Goal: Check status: Check status

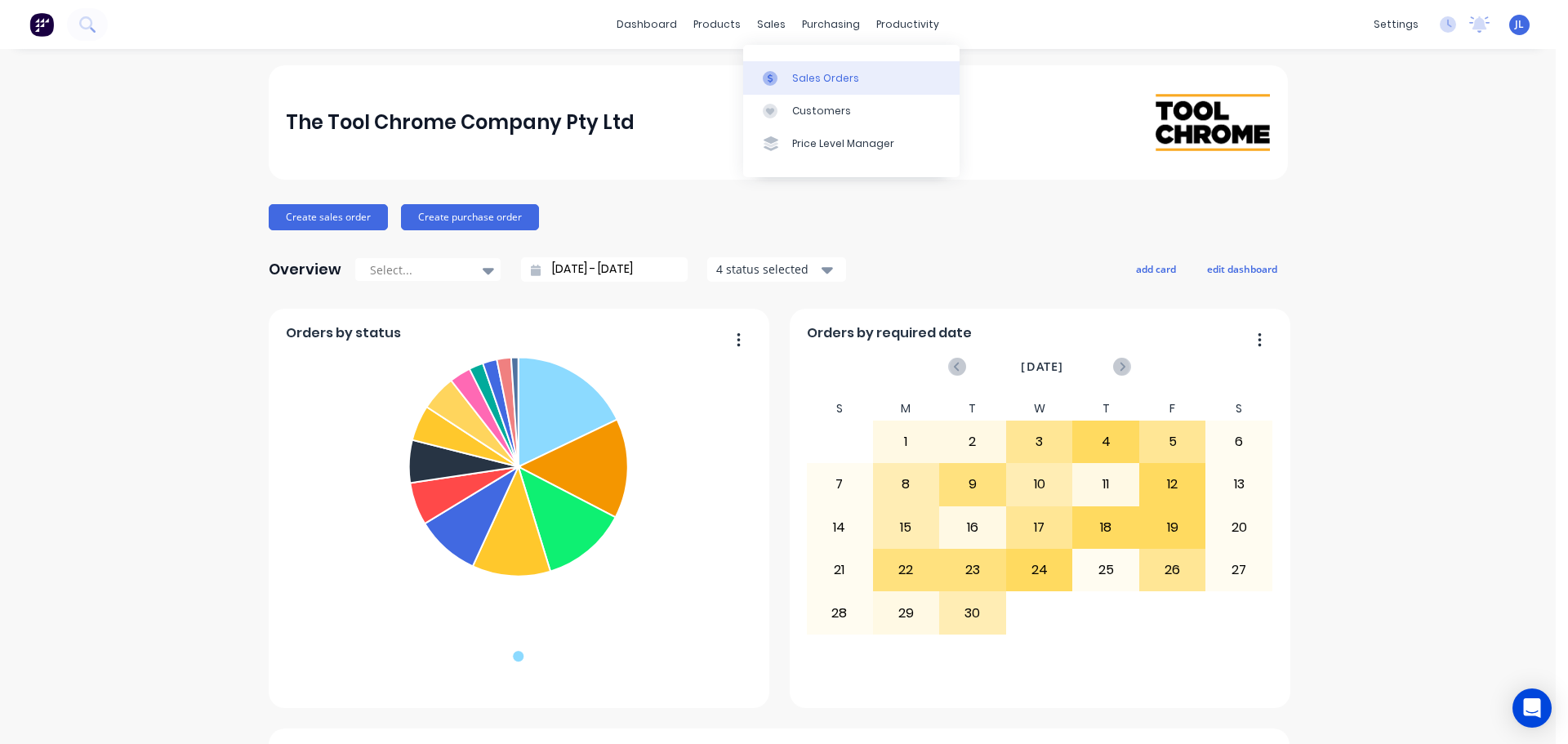
click at [784, 78] on div at bounding box center [774, 78] width 25 height 15
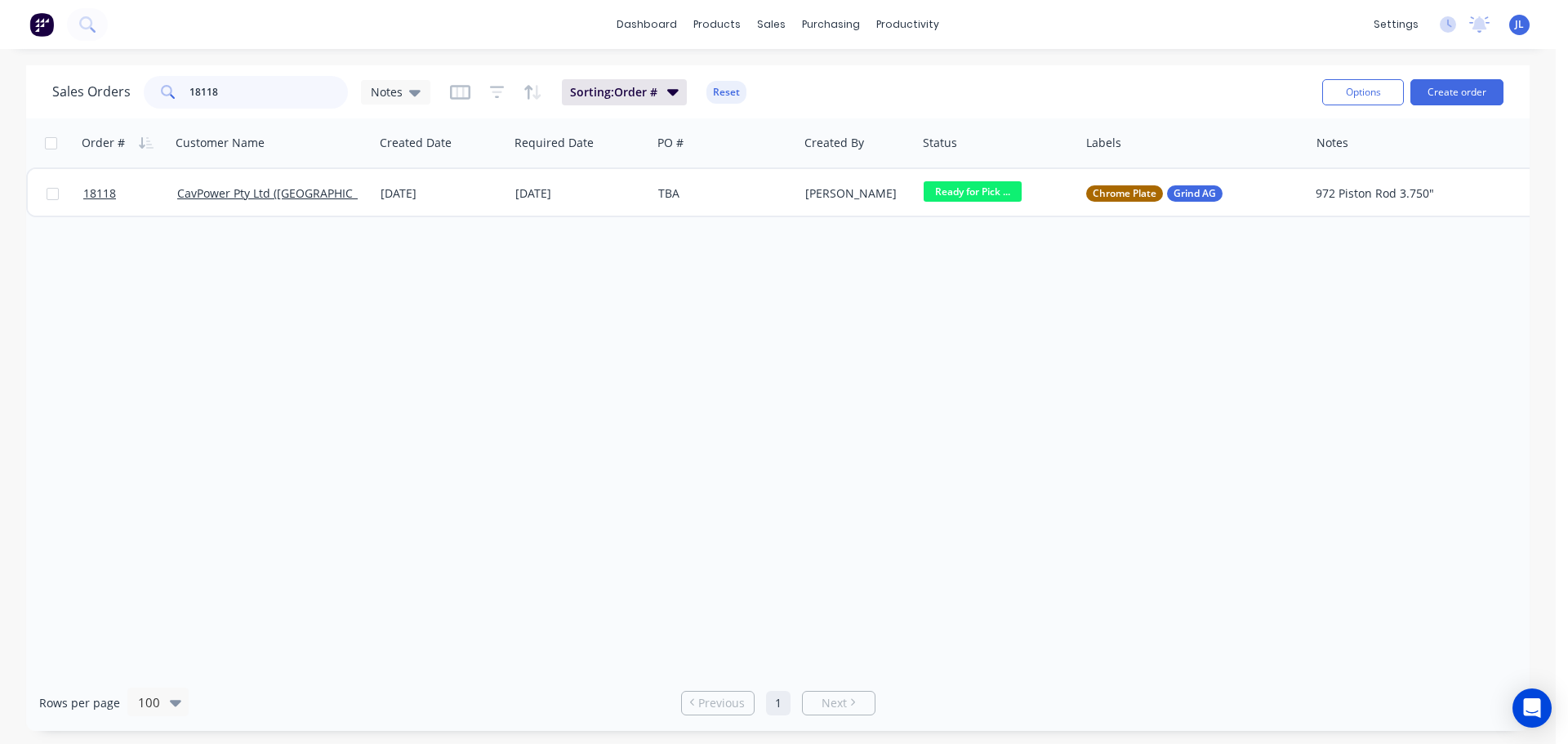
drag, startPoint x: 268, startPoint y: 98, endPoint x: 177, endPoint y: 93, distance: 91.1
click at [176, 99] on div "18118" at bounding box center [245, 93] width 204 height 33
drag, startPoint x: 212, startPoint y: 89, endPoint x: 230, endPoint y: 88, distance: 18.0
click at [230, 88] on input "736487" at bounding box center [269, 93] width 159 height 33
drag, startPoint x: 207, startPoint y: 91, endPoint x: 267, endPoint y: 89, distance: 60.0
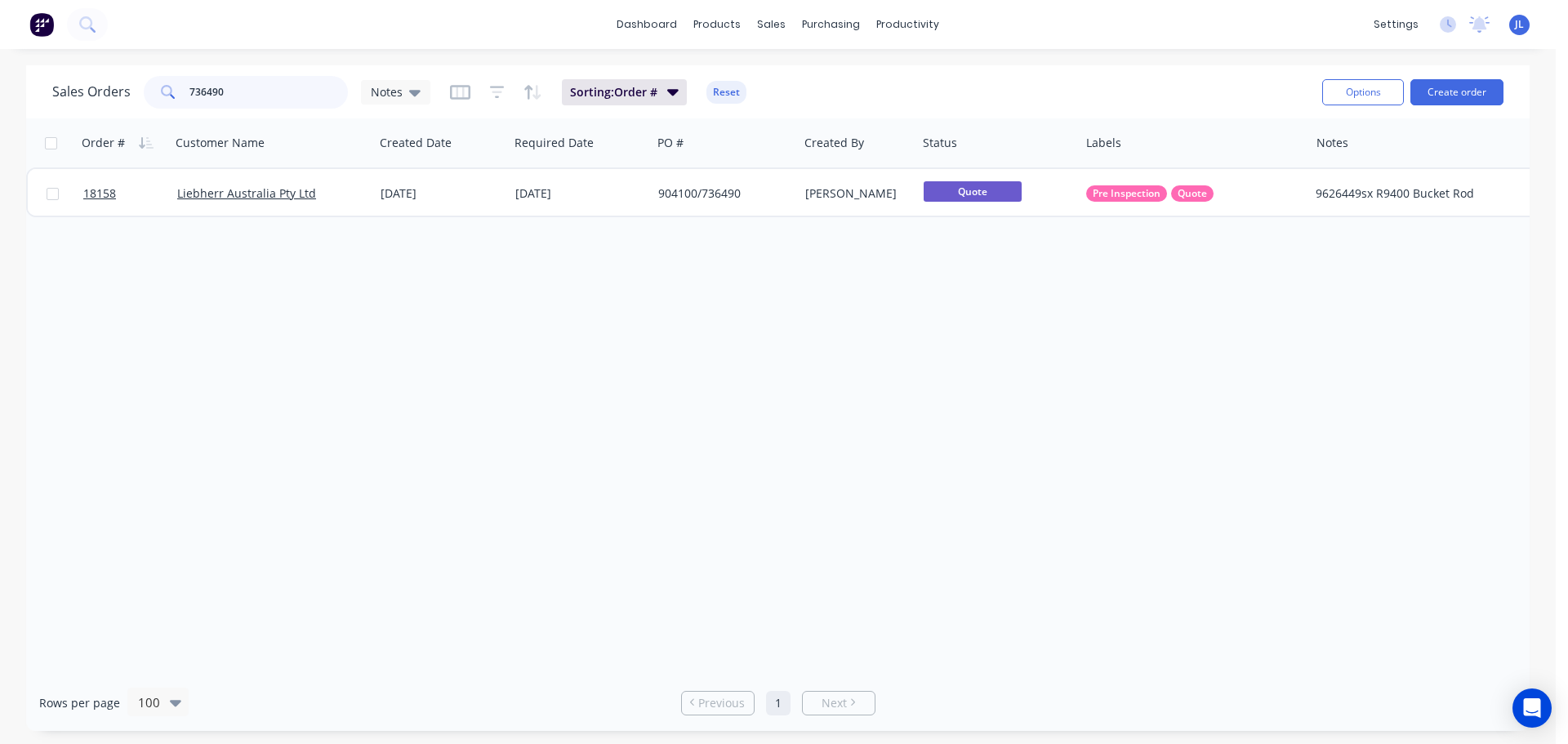
click at [267, 89] on input "736490" at bounding box center [269, 93] width 159 height 33
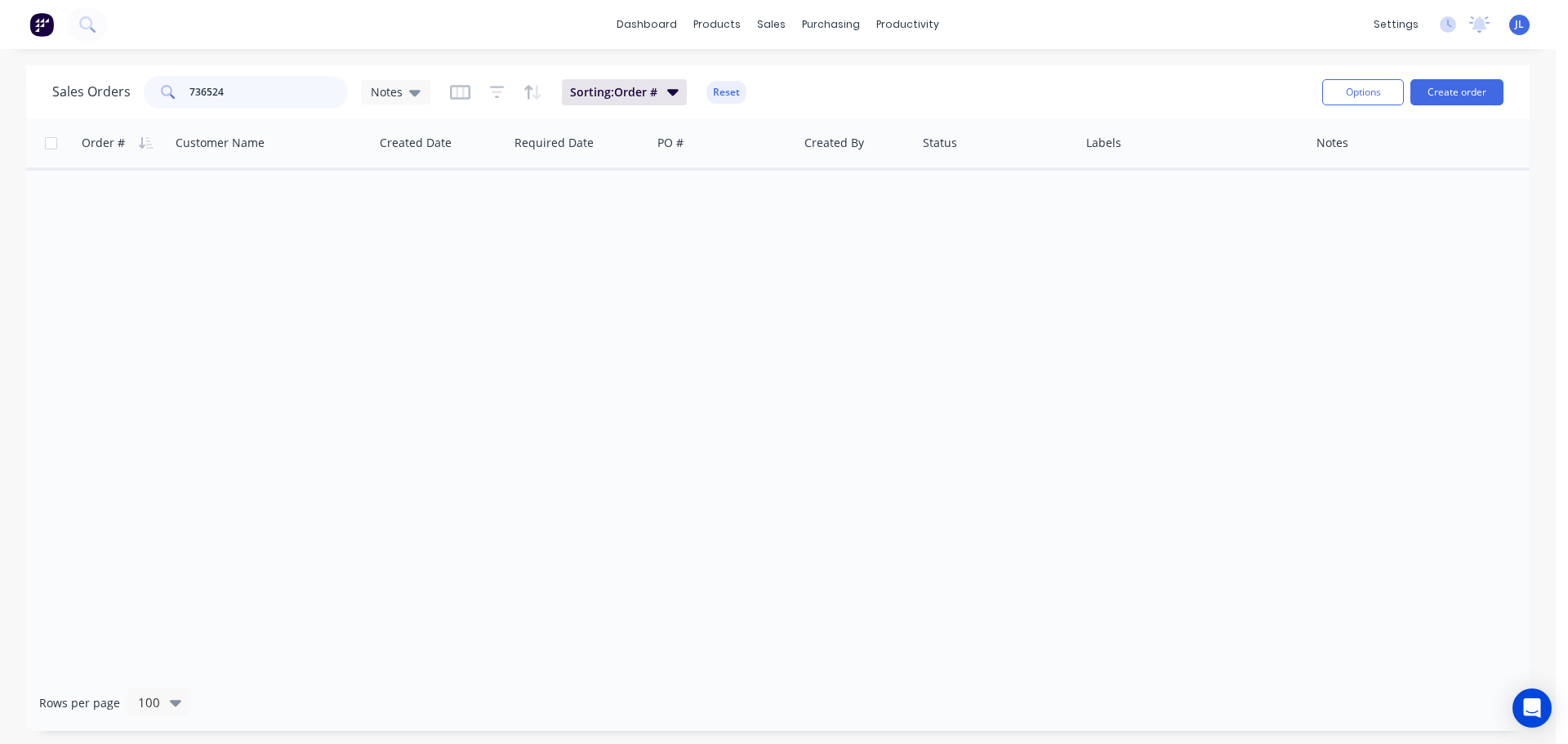
type input "736524"
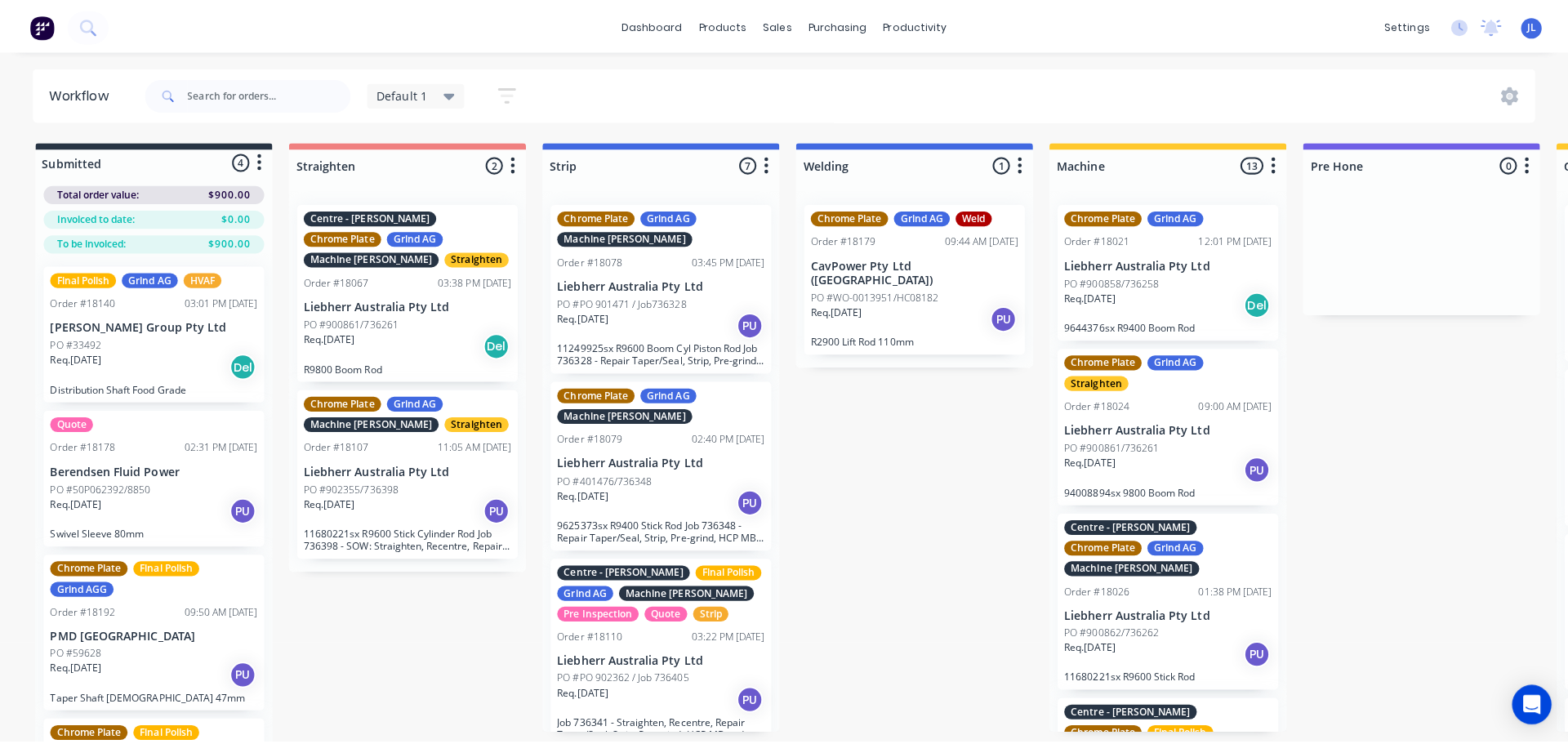
scroll to position [429, 0]
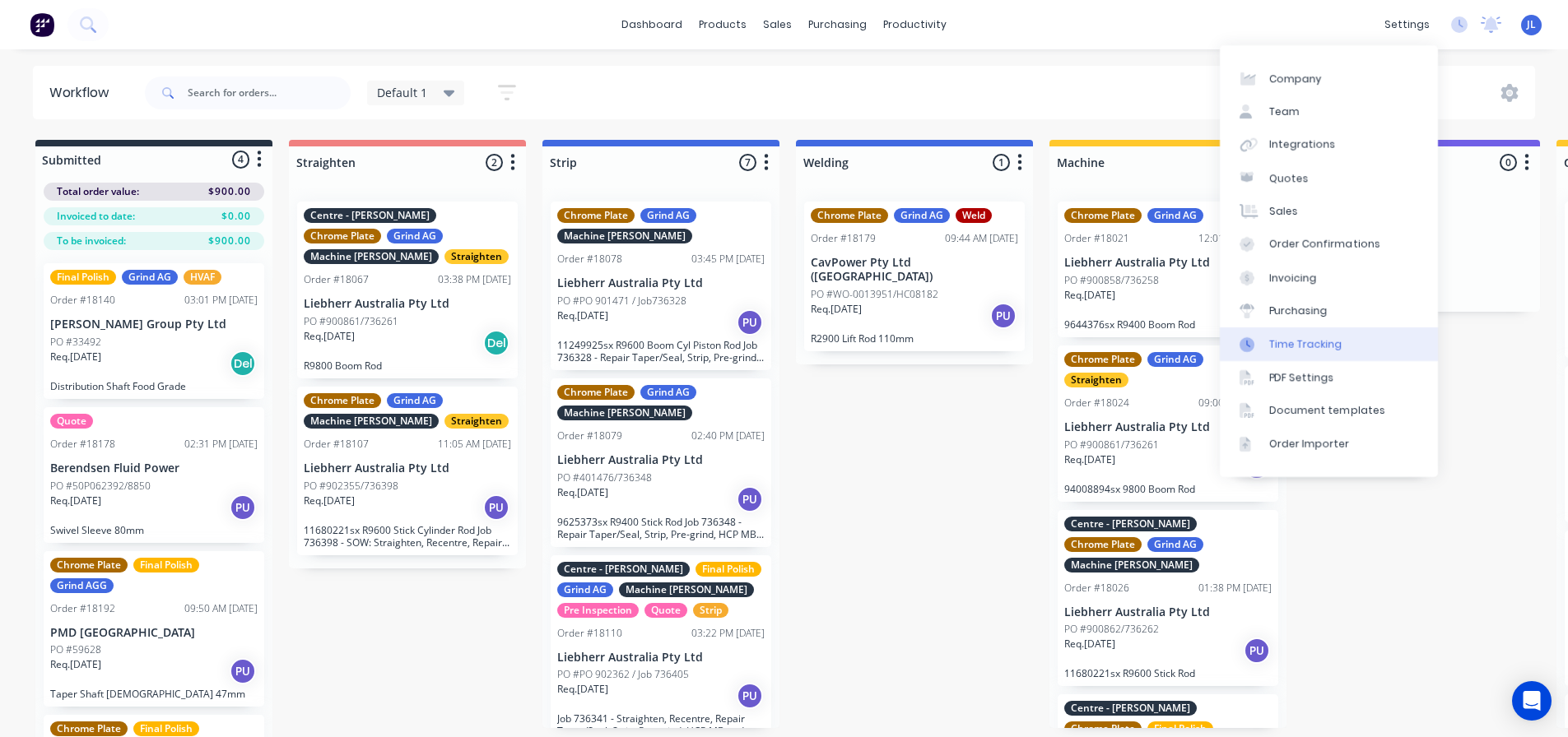
click at [1321, 350] on div "Time Tracking" at bounding box center [1306, 344] width 73 height 15
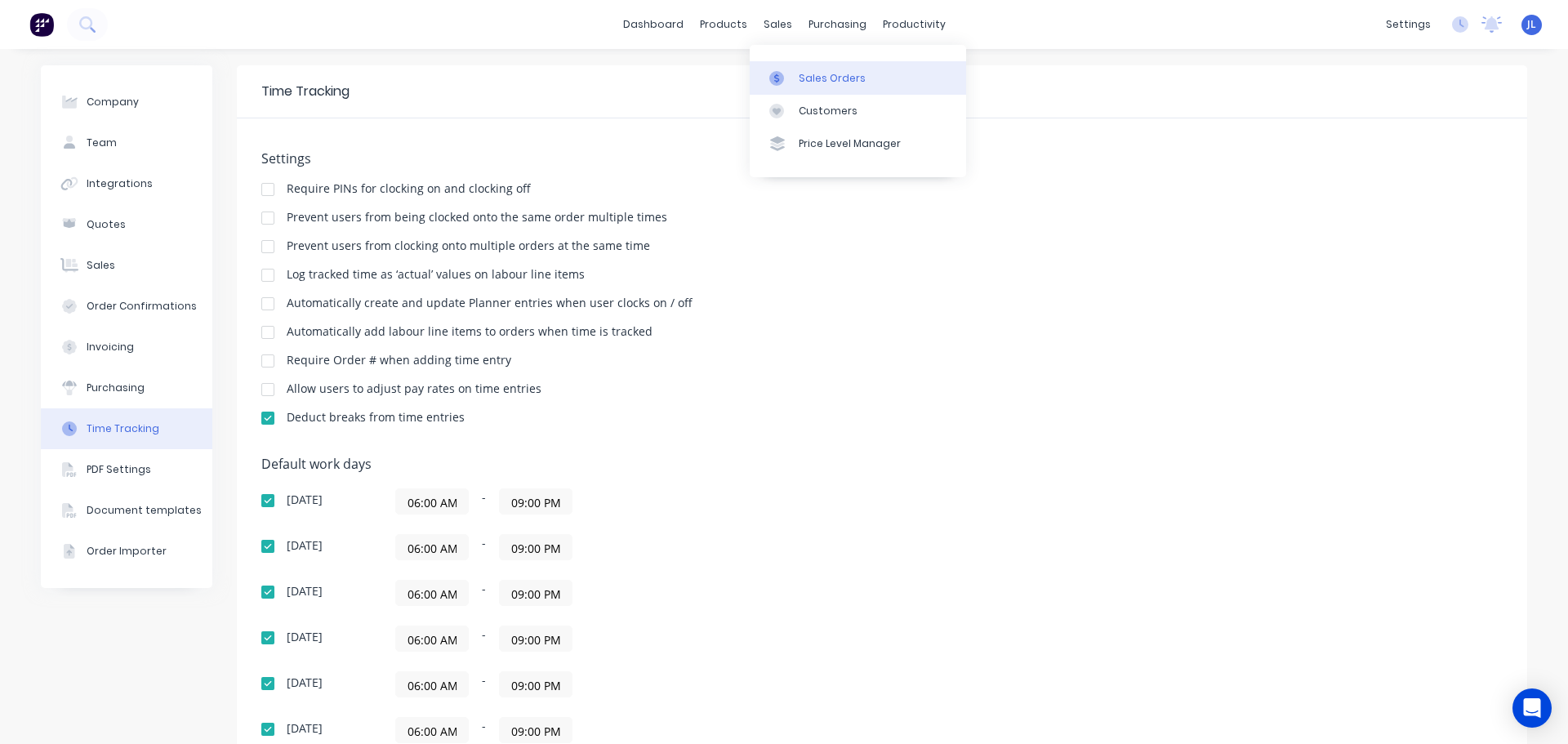
click at [802, 85] on link "Sales Orders" at bounding box center [858, 77] width 216 height 33
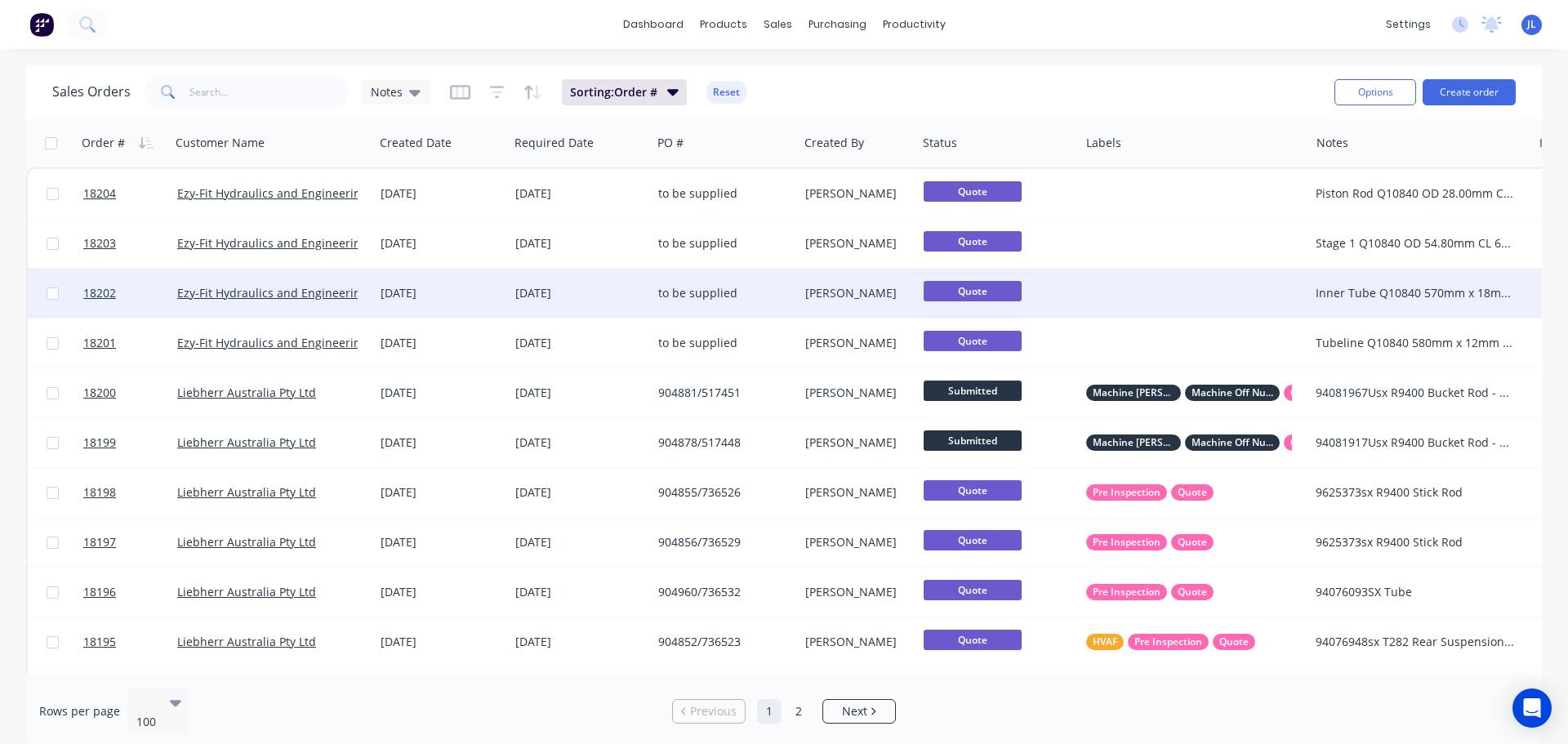
click at [292, 302] on div "Ezy-Fit Hydraulics and Engineering Group Pty Ltd" at bounding box center [273, 293] width 203 height 49
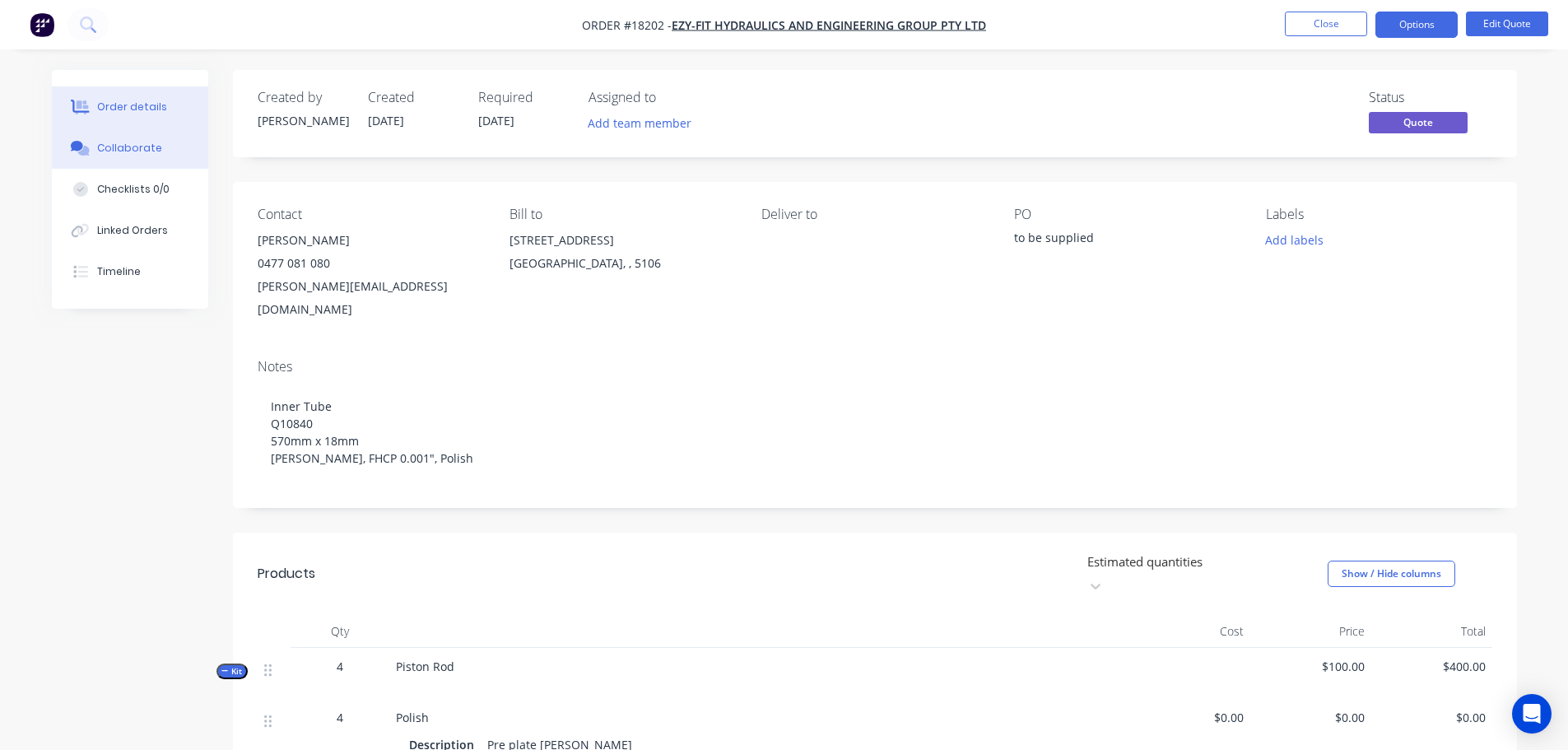
click at [150, 147] on div "Collaborate" at bounding box center [129, 148] width 65 height 15
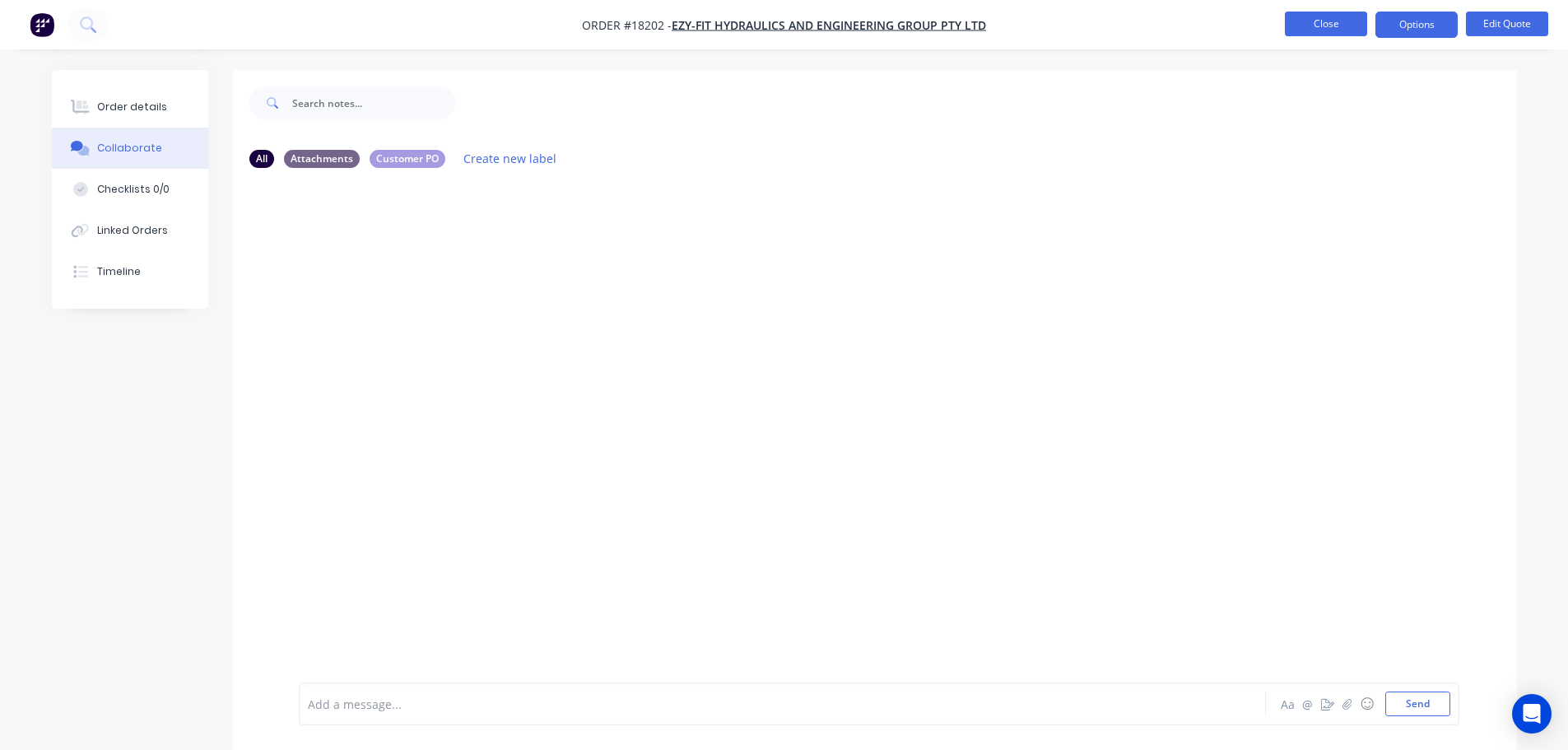
click at [1324, 19] on button "Close" at bounding box center [1326, 24] width 82 height 25
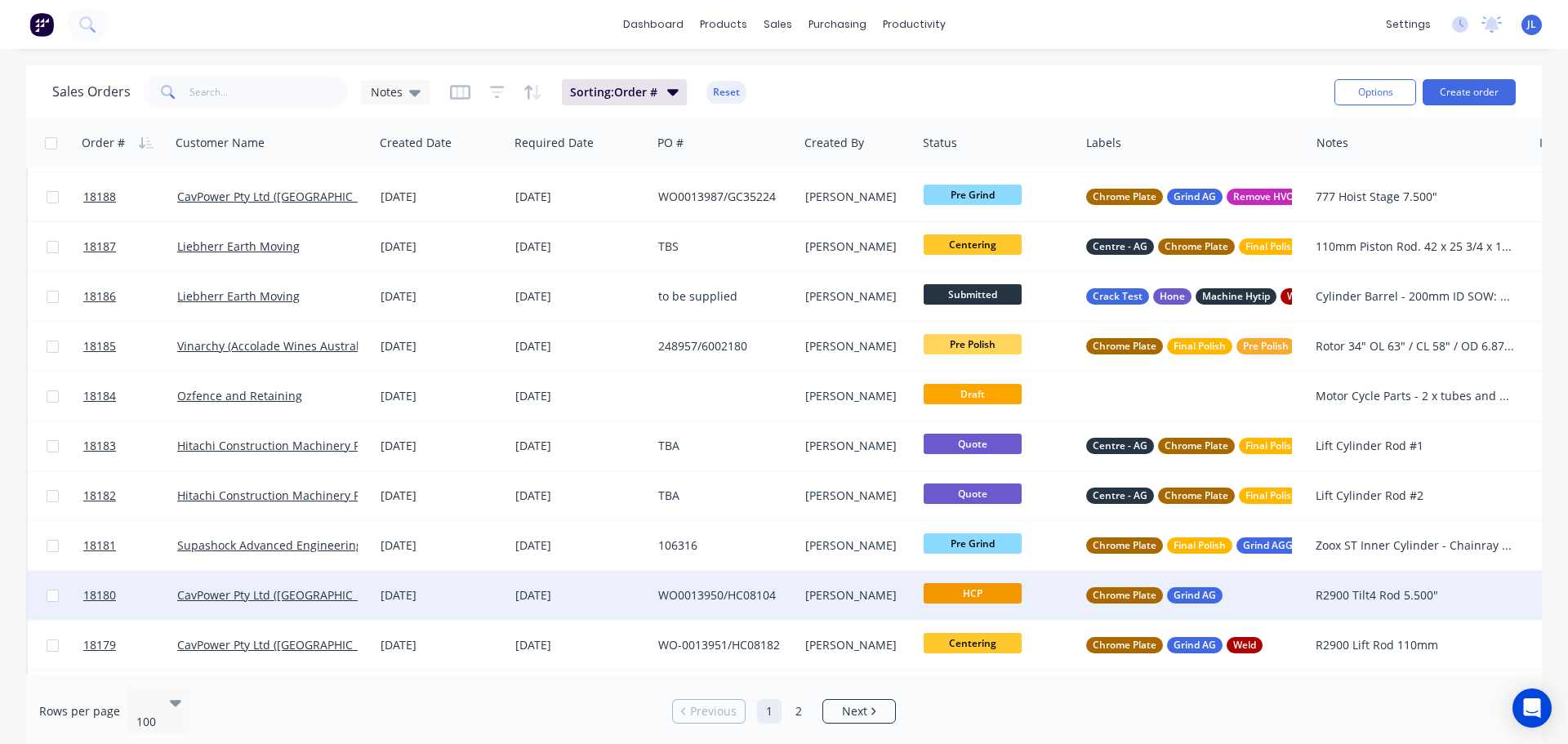
scroll to position [653, 0]
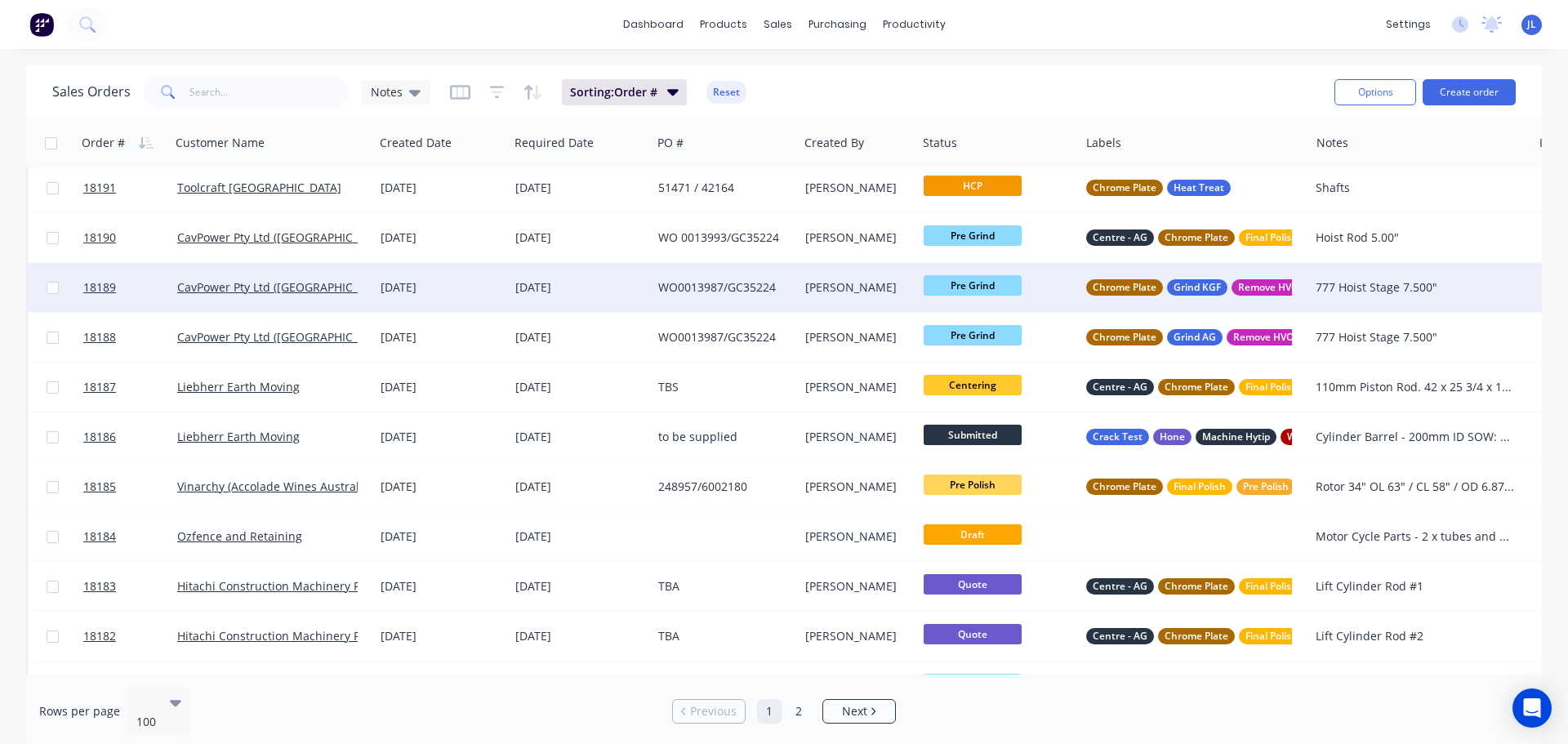
click at [336, 294] on div "CavPower Pty Ltd ([GEOGRAPHIC_DATA])" at bounding box center [267, 287] width 181 height 16
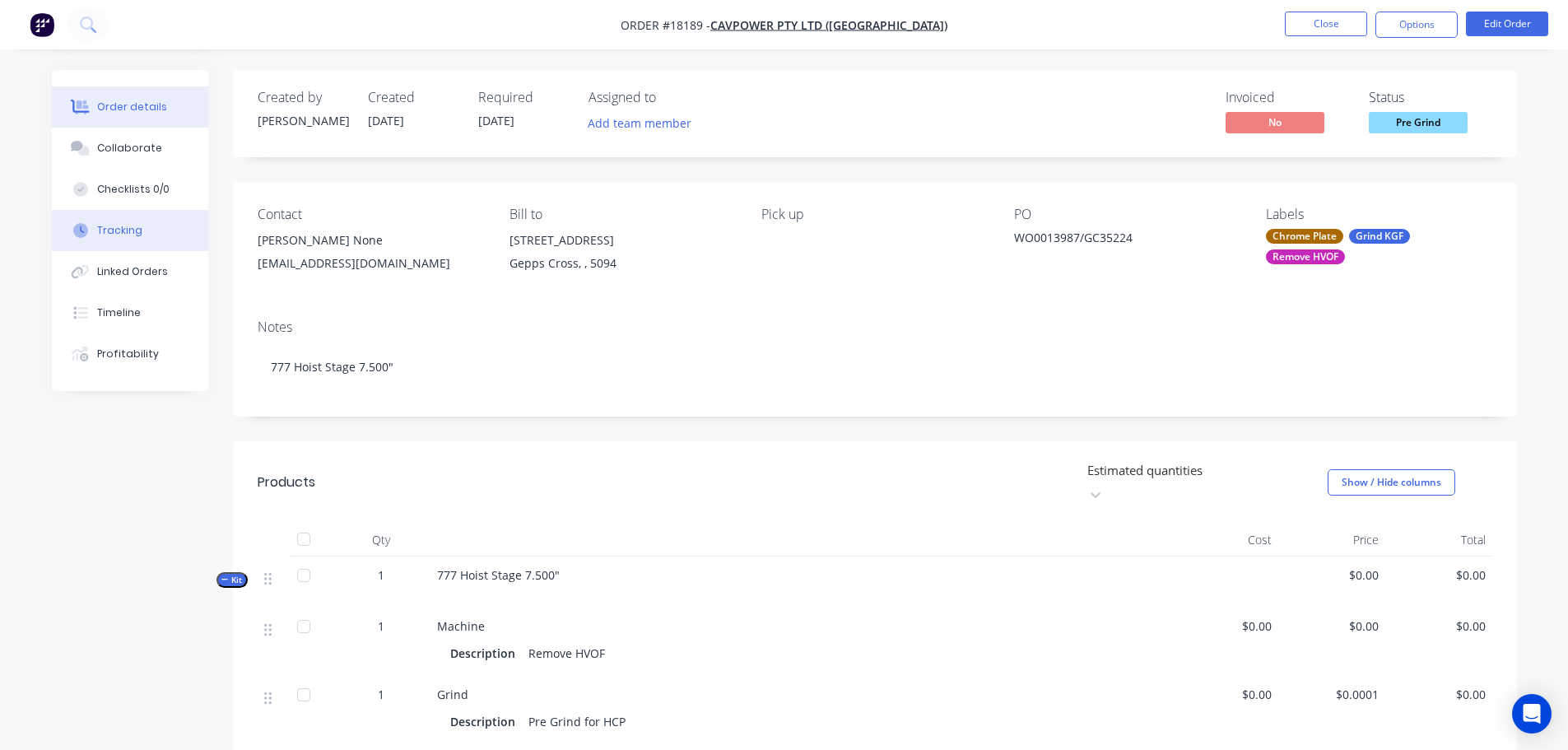
click at [124, 237] on div "Tracking" at bounding box center [119, 231] width 45 height 15
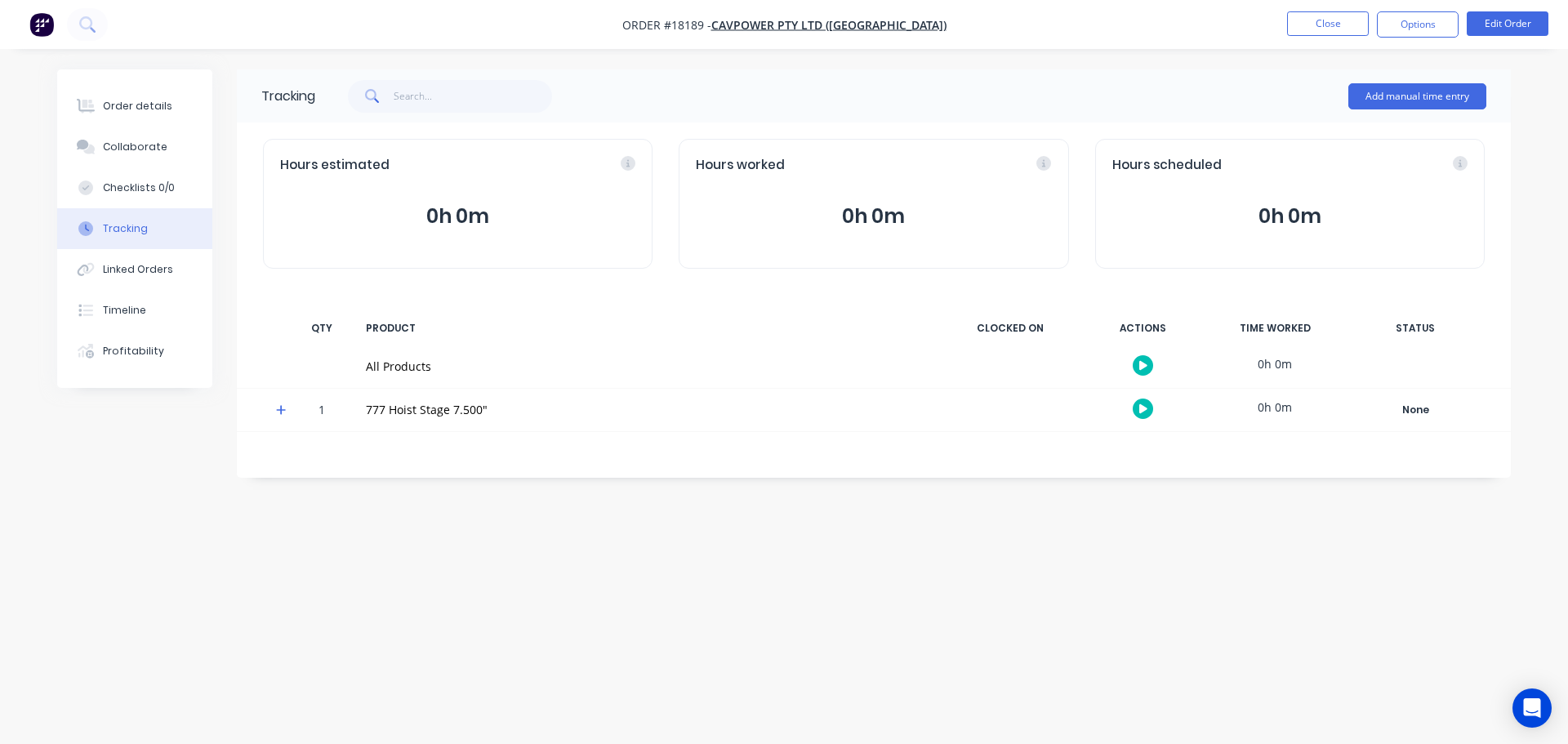
click at [280, 414] on icon at bounding box center [282, 410] width 11 height 12
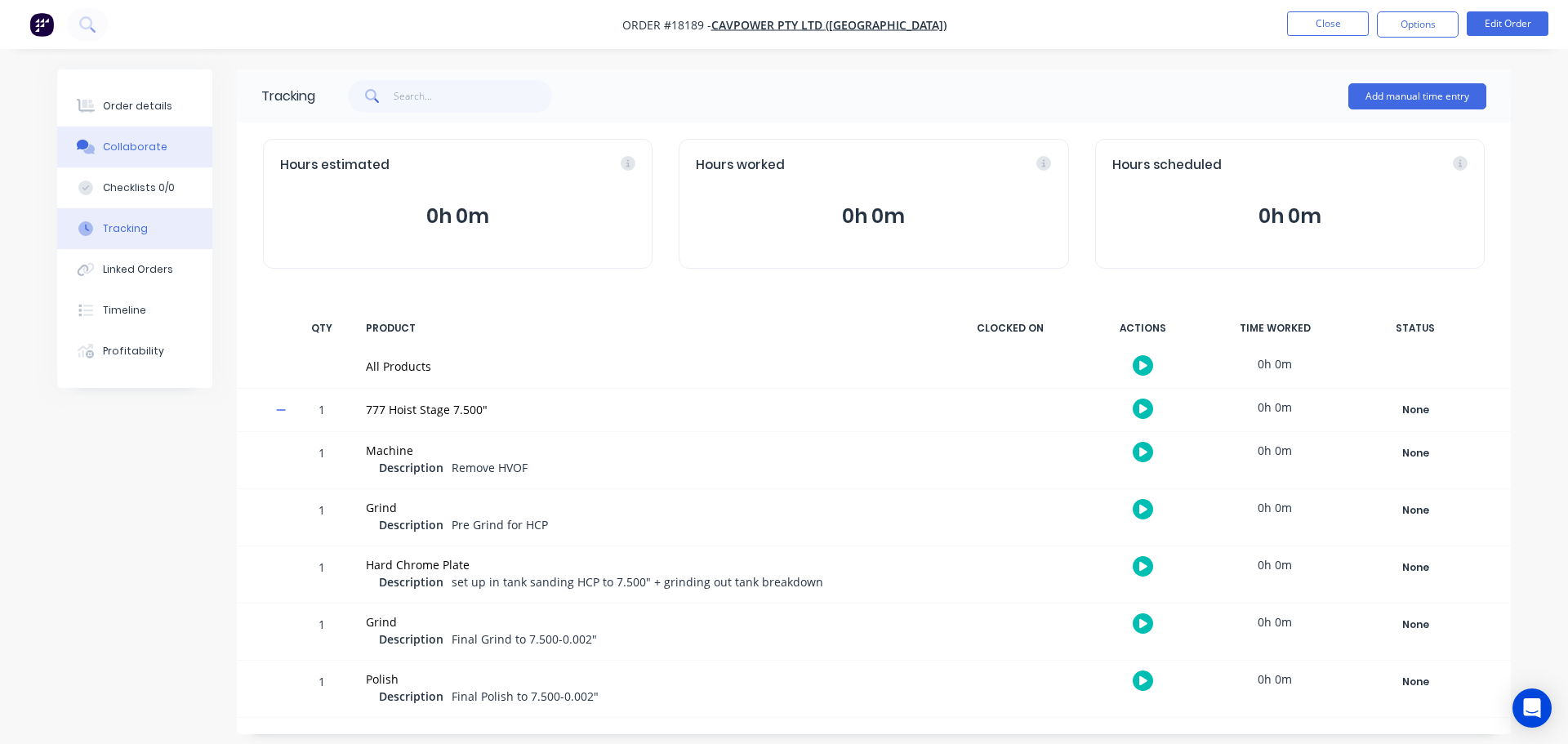
click at [142, 149] on div "Collaborate" at bounding box center [134, 147] width 65 height 15
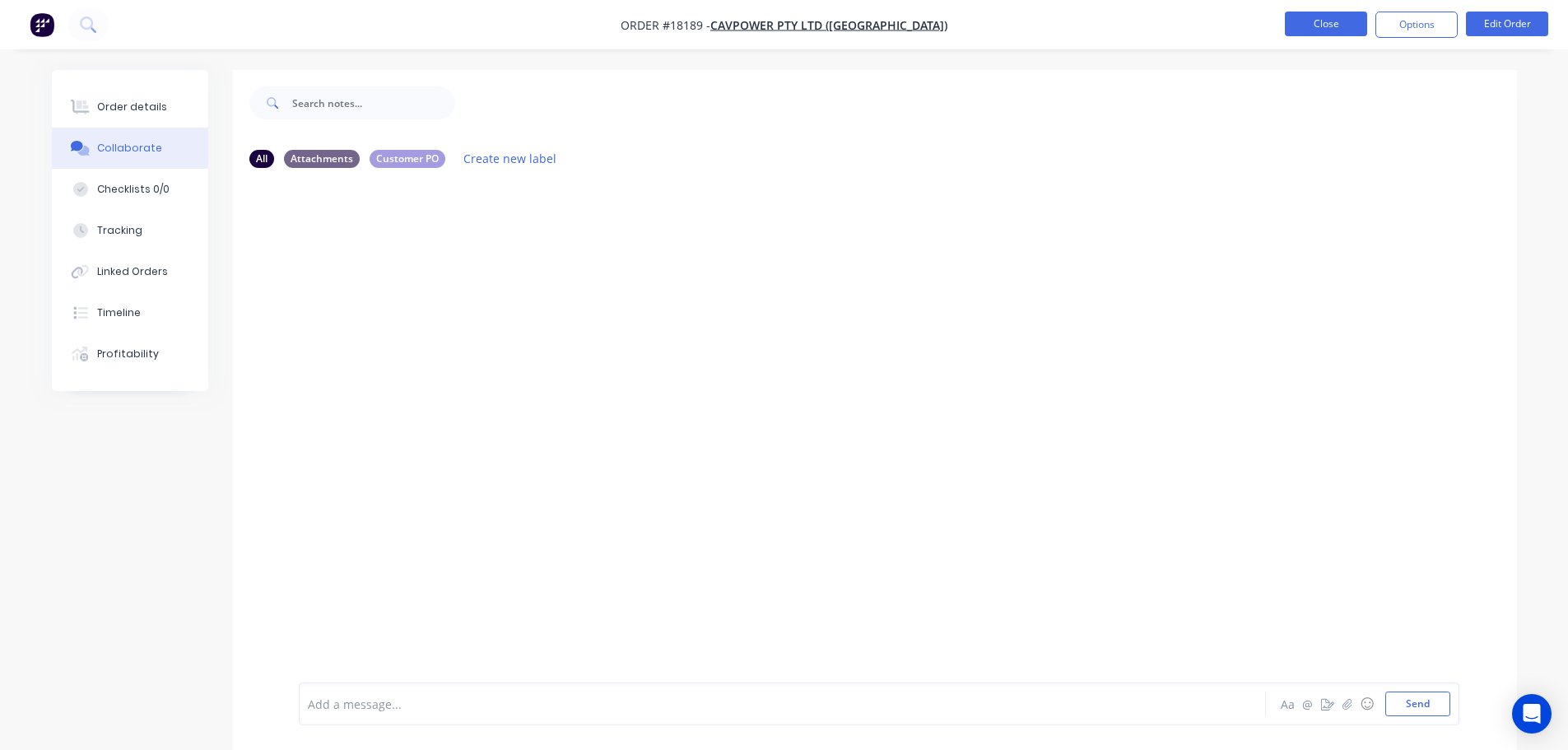
click at [1343, 29] on button "Close" at bounding box center [1326, 24] width 82 height 25
